Goal: Task Accomplishment & Management: Complete application form

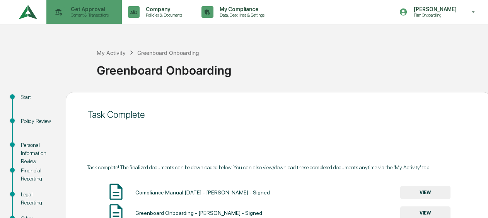
click at [80, 15] on p "Content & Transactions" at bounding box center [89, 14] width 48 height 5
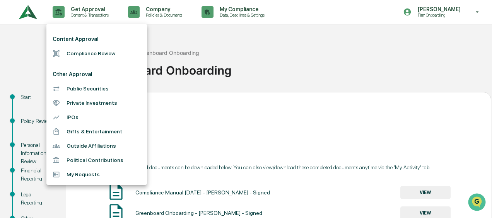
click at [83, 54] on li "Compliance Review" at bounding box center [96, 53] width 101 height 14
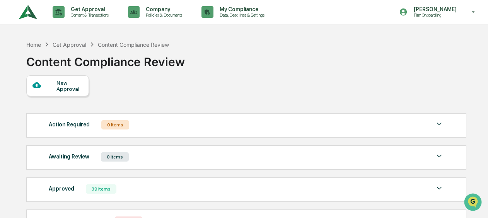
click at [55, 93] on div "New Approval" at bounding box center [57, 85] width 63 height 21
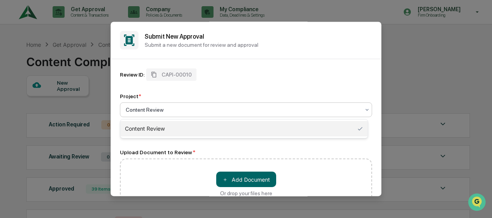
click at [165, 107] on div at bounding box center [243, 110] width 234 height 8
click at [160, 126] on div "Content Review" at bounding box center [243, 128] width 247 height 15
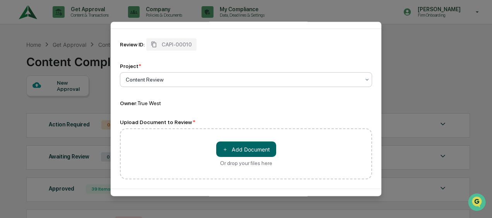
scroll to position [58, 0]
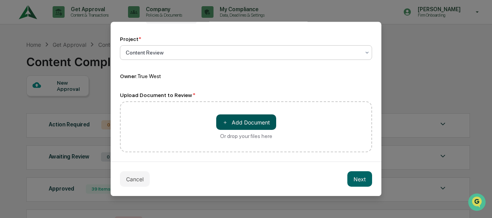
click at [241, 127] on button "＋ Add Document" at bounding box center [246, 121] width 60 height 15
click at [228, 120] on button "＋ Add Document" at bounding box center [246, 121] width 60 height 15
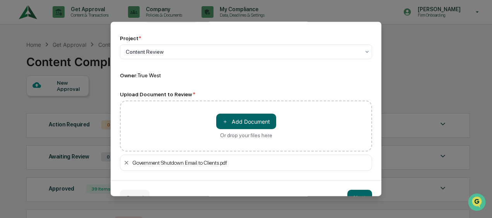
scroll to position [77, 0]
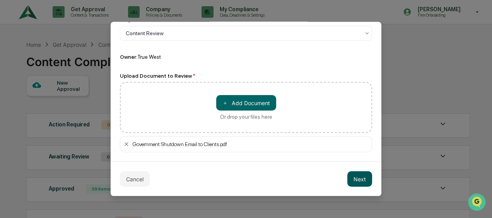
click at [353, 182] on button "Next" at bounding box center [359, 178] width 25 height 15
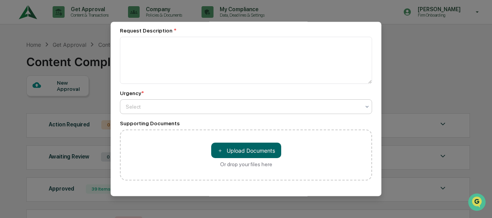
scroll to position [0, 0]
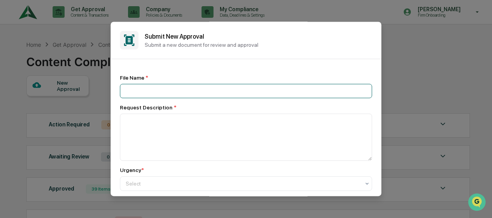
click at [181, 90] on input at bounding box center [246, 91] width 252 height 14
type input "**********"
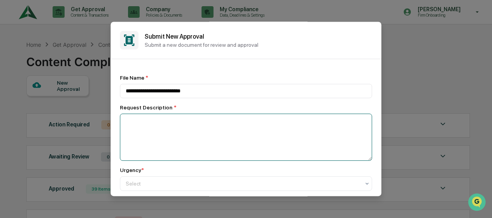
click at [202, 138] on textarea at bounding box center [246, 137] width 252 height 47
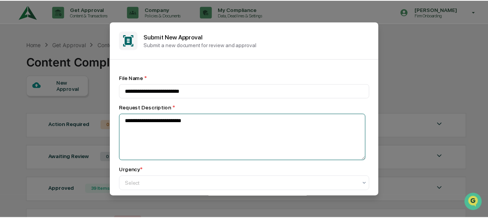
scroll to position [112, 0]
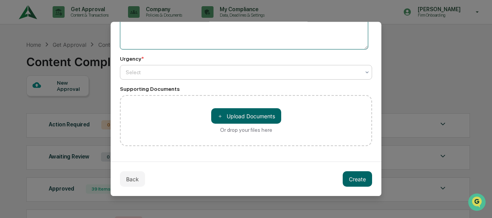
type textarea "**********"
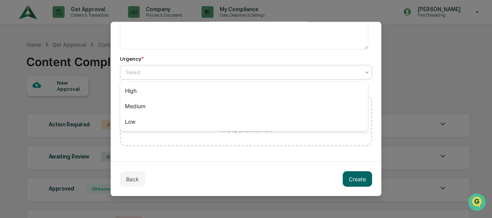
click at [153, 70] on div at bounding box center [243, 73] width 234 height 8
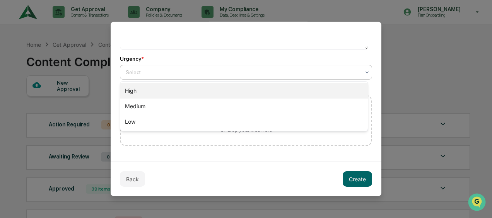
click at [160, 90] on div "High" at bounding box center [243, 90] width 247 height 15
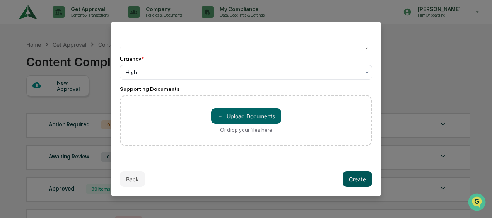
click at [349, 180] on button "Create" at bounding box center [356, 179] width 29 height 15
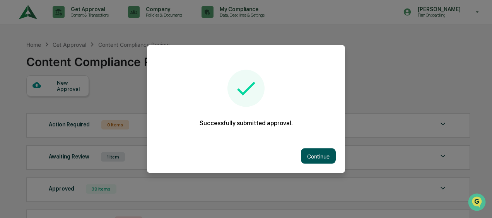
click at [314, 153] on button "Continue" at bounding box center [318, 155] width 35 height 15
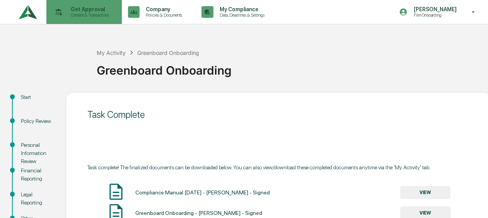
click at [95, 10] on p "Get Approval" at bounding box center [89, 9] width 48 height 6
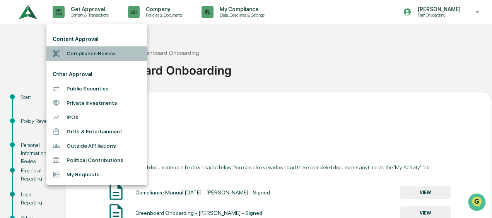
click at [93, 57] on li "Compliance Review" at bounding box center [96, 53] width 101 height 14
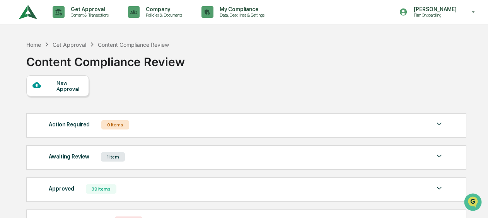
click at [59, 91] on div "New Approval" at bounding box center [69, 86] width 26 height 12
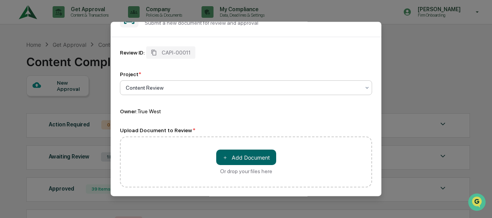
scroll to position [58, 0]
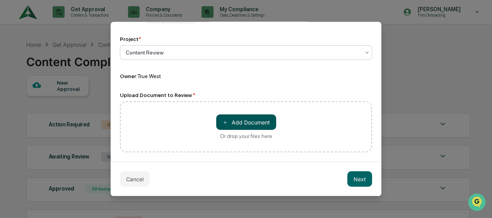
click at [232, 118] on button "＋ Add Document" at bounding box center [246, 121] width 60 height 15
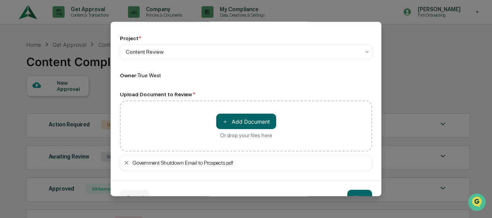
scroll to position [77, 0]
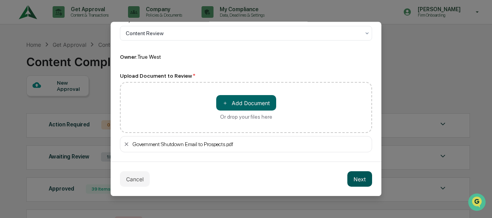
click at [349, 179] on button "Next" at bounding box center [359, 178] width 25 height 15
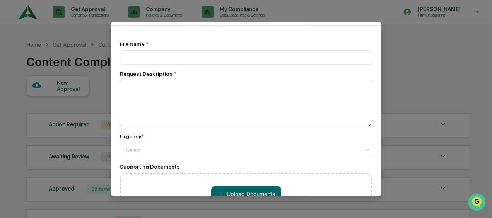
scroll to position [0, 0]
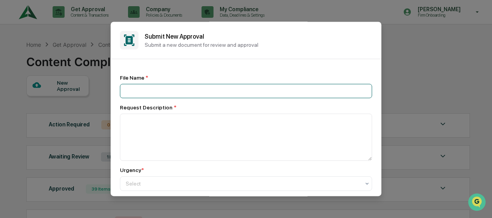
click at [160, 90] on input at bounding box center [246, 91] width 252 height 14
type input "**********"
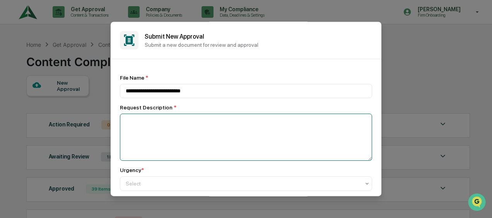
click at [171, 124] on textarea at bounding box center [246, 137] width 252 height 47
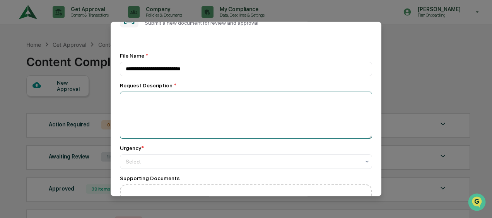
scroll to position [39, 0]
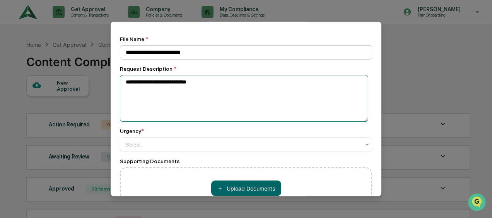
type textarea "**********"
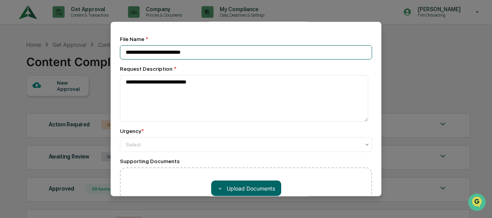
click at [237, 52] on input "**********" at bounding box center [246, 52] width 252 height 14
type input "**********"
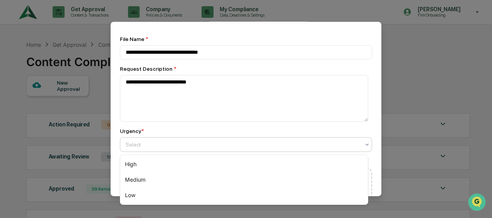
click at [174, 143] on div at bounding box center [243, 145] width 234 height 8
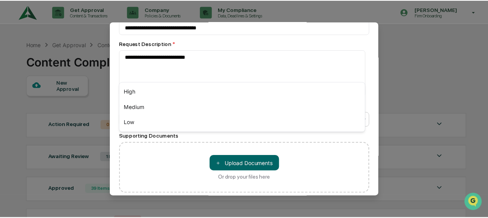
scroll to position [112, 0]
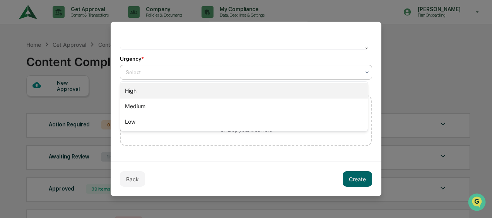
click at [171, 87] on div "High" at bounding box center [243, 90] width 247 height 15
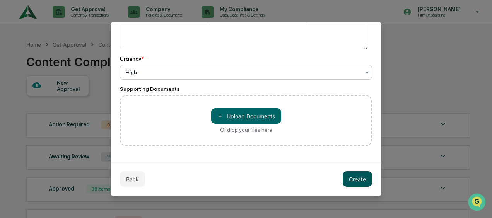
click at [362, 177] on button "Create" at bounding box center [356, 179] width 29 height 15
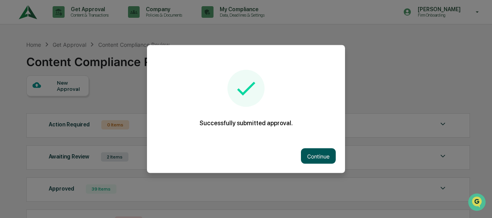
click at [310, 153] on button "Continue" at bounding box center [318, 155] width 35 height 15
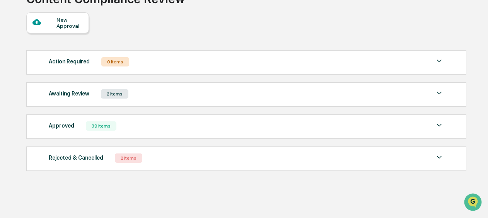
scroll to position [0, 0]
